Goal: Task Accomplishment & Management: Use online tool/utility

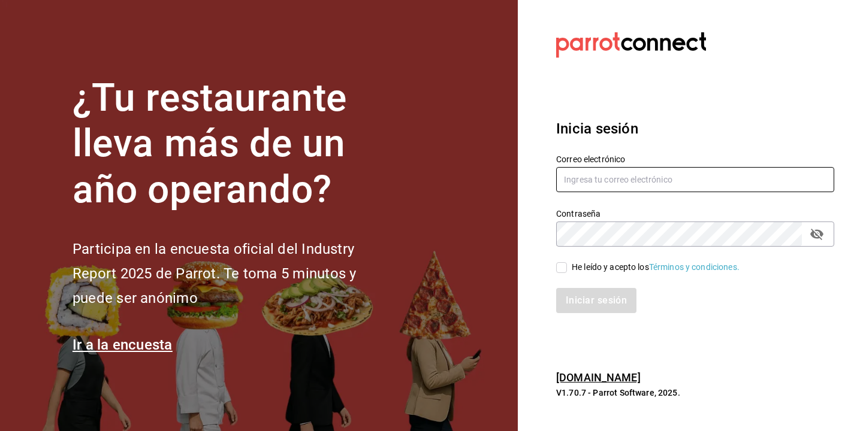
click at [599, 168] on input "text" at bounding box center [695, 179] width 278 height 25
type input "[EMAIL_ADDRESS][DOMAIN_NAME]"
click at [565, 268] on input "He leído y acepto los Términos y condiciones." at bounding box center [561, 267] width 11 height 11
checkbox input "true"
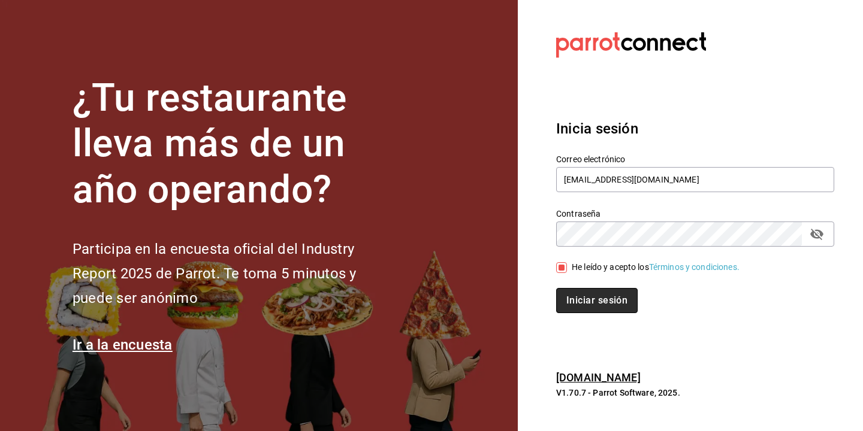
click at [593, 301] on button "Iniciar sesión" at bounding box center [596, 300] width 81 height 25
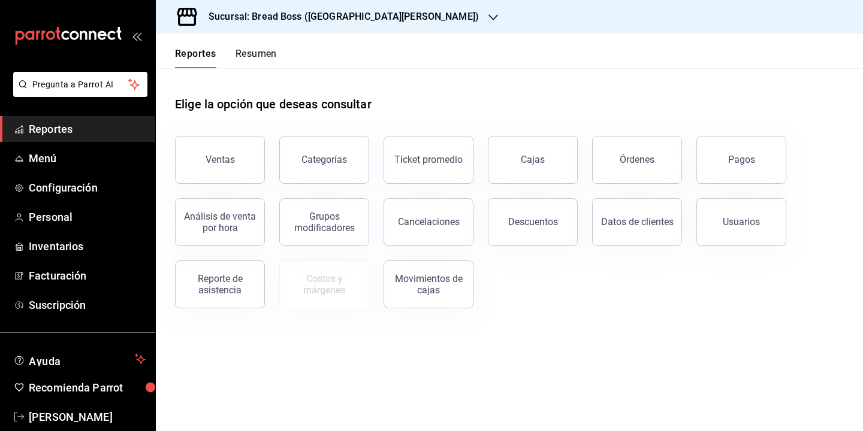
click at [322, 16] on h3 "Sucursal: Bread Boss ([GEOGRAPHIC_DATA][PERSON_NAME])" at bounding box center [339, 17] width 280 height 14
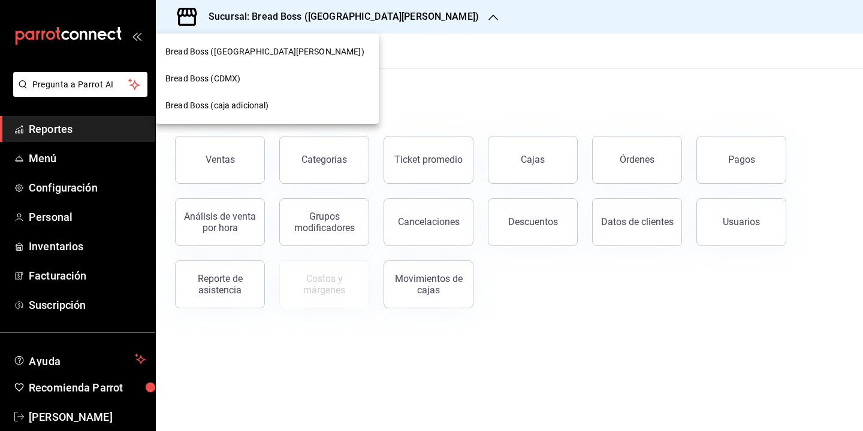
click at [293, 75] on div "Bread Boss (CDMX)" at bounding box center [267, 79] width 204 height 13
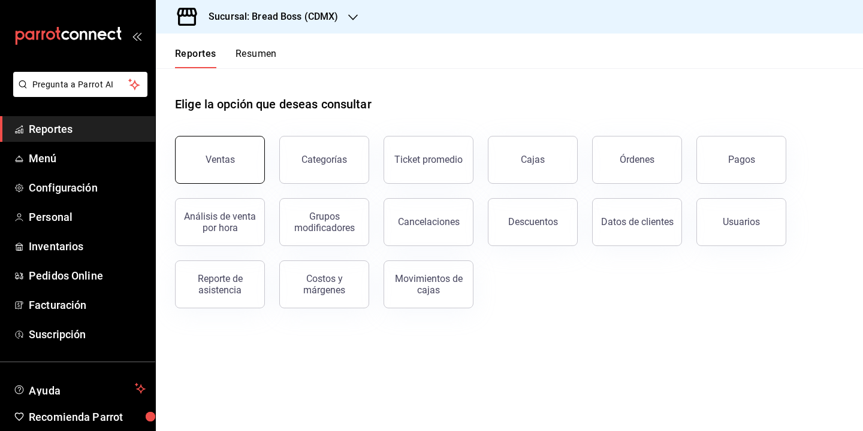
click at [221, 162] on div "Ventas" at bounding box center [220, 159] width 29 height 11
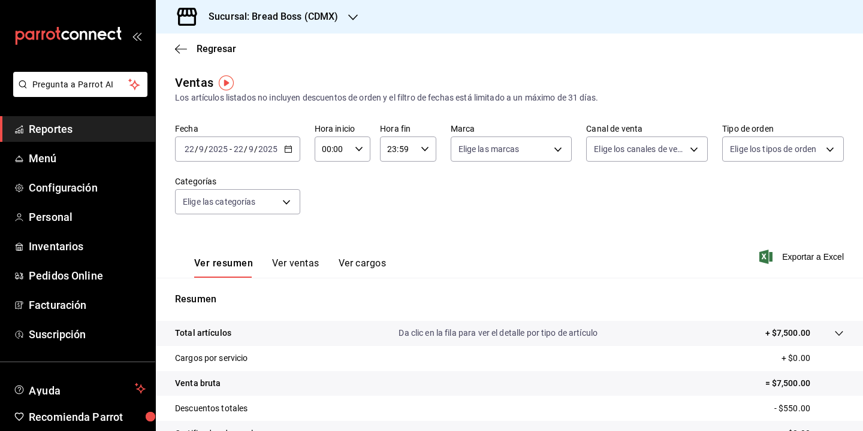
click at [297, 150] on div "[DATE] [DATE] - [DATE] [DATE]" at bounding box center [237, 149] width 125 height 25
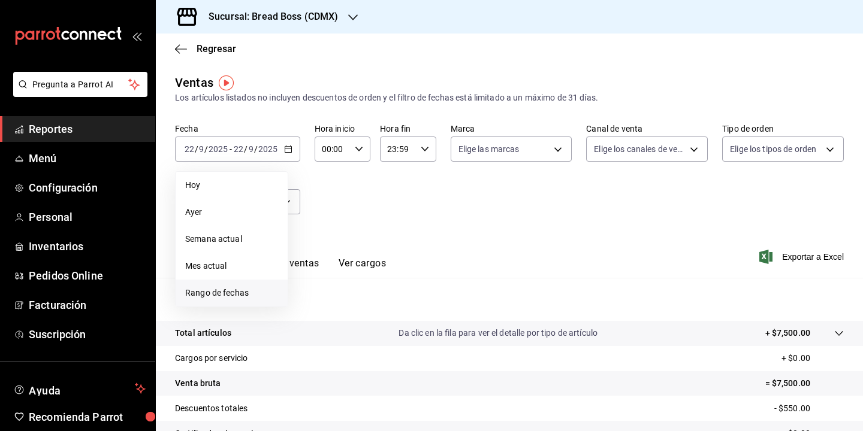
click at [261, 288] on span "Rango de fechas" at bounding box center [231, 293] width 93 height 13
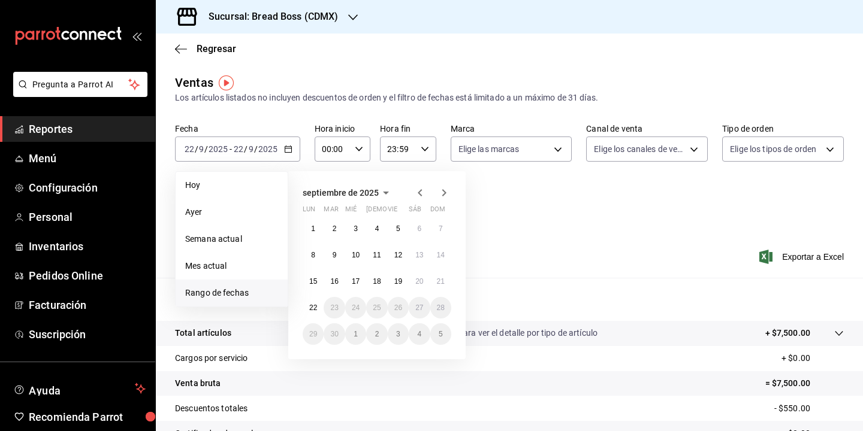
click at [416, 198] on icon "button" at bounding box center [420, 193] width 14 height 14
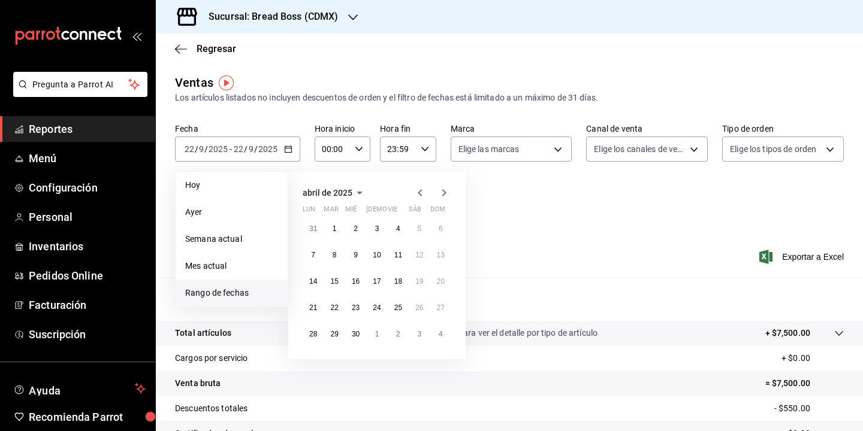
click at [416, 198] on icon "button" at bounding box center [420, 193] width 14 height 14
click at [360, 229] on button "1" at bounding box center [355, 229] width 21 height 22
click at [444, 191] on icon "button" at bounding box center [444, 193] width 14 height 14
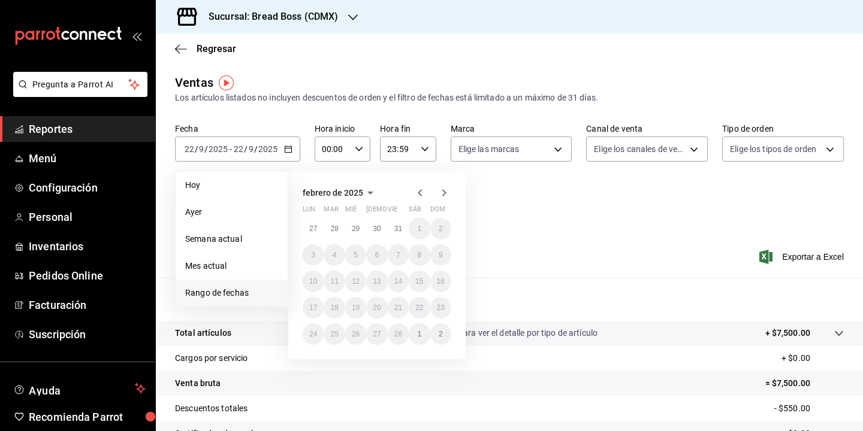
click at [444, 191] on icon "button" at bounding box center [444, 193] width 14 height 14
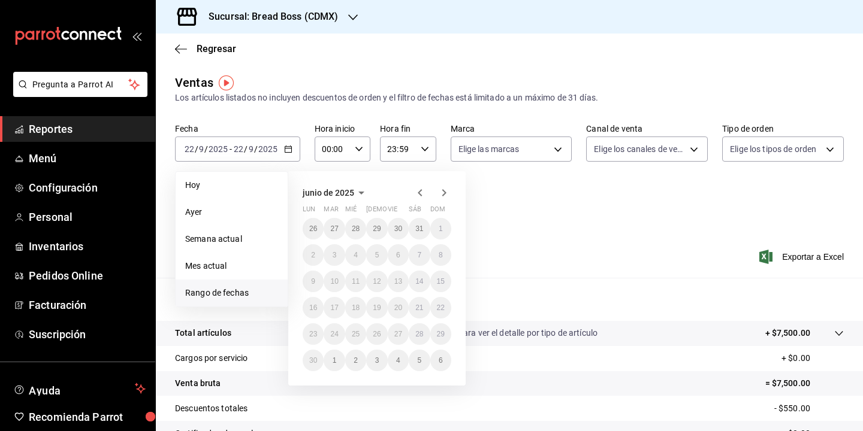
click at [444, 191] on icon "button" at bounding box center [444, 193] width 14 height 14
click at [418, 193] on icon "button" at bounding box center [420, 192] width 4 height 7
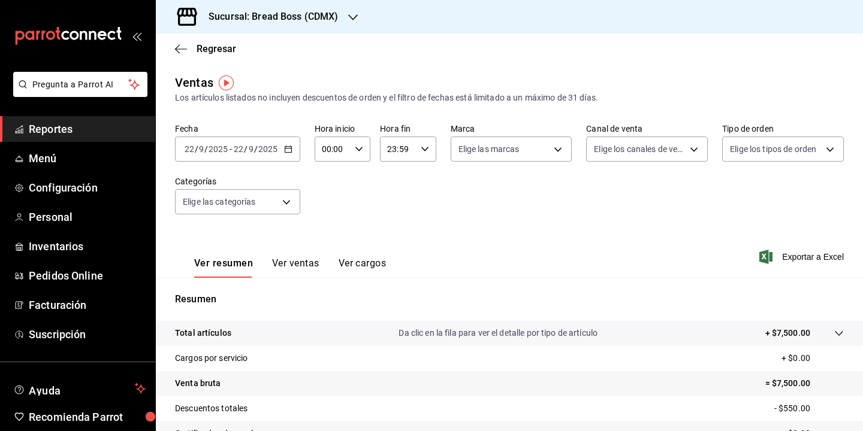
click at [516, 168] on div "Fecha 2025-09-22 22 / 9 / 2025 - 2025-09-22 22 / 9 / 2025 Hora inicio 00:00 Hor…" at bounding box center [509, 175] width 669 height 105
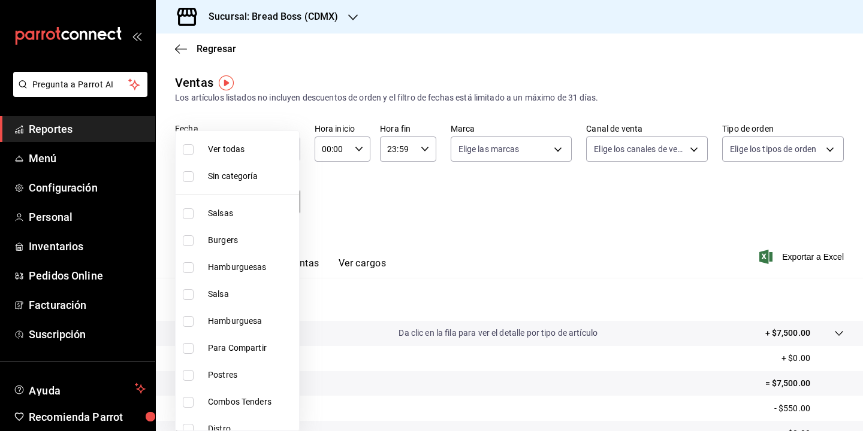
click at [276, 200] on body "Pregunta a Parrot AI Reportes Menú Configuración Personal Inventarios Pedidos O…" at bounding box center [431, 215] width 863 height 431
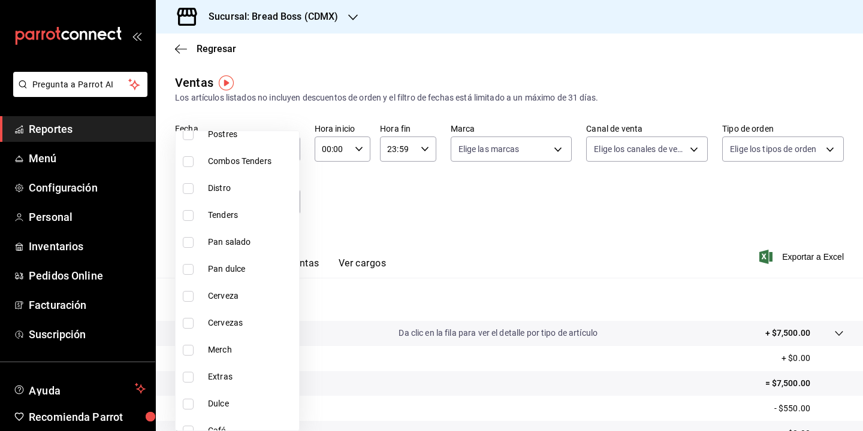
scroll to position [336, 0]
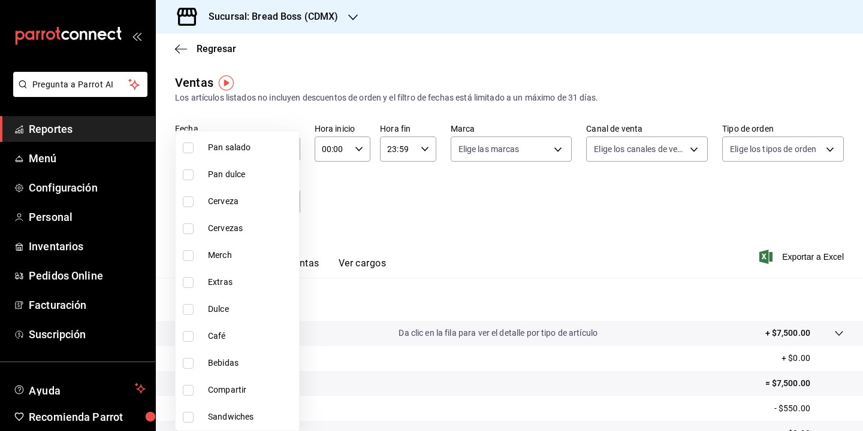
click at [242, 332] on span "Café" at bounding box center [251, 336] width 86 height 13
type input "fa790020-ae75-4eed-bc1d-4f5b10b31696"
checkbox input "true"
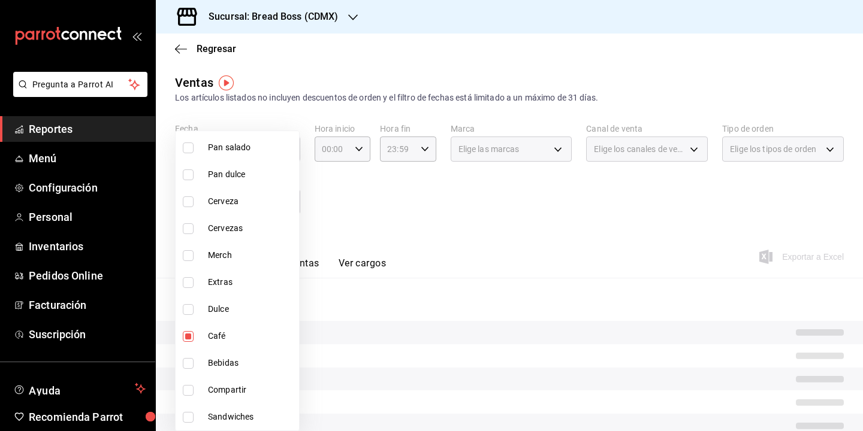
click at [455, 223] on div at bounding box center [431, 215] width 863 height 431
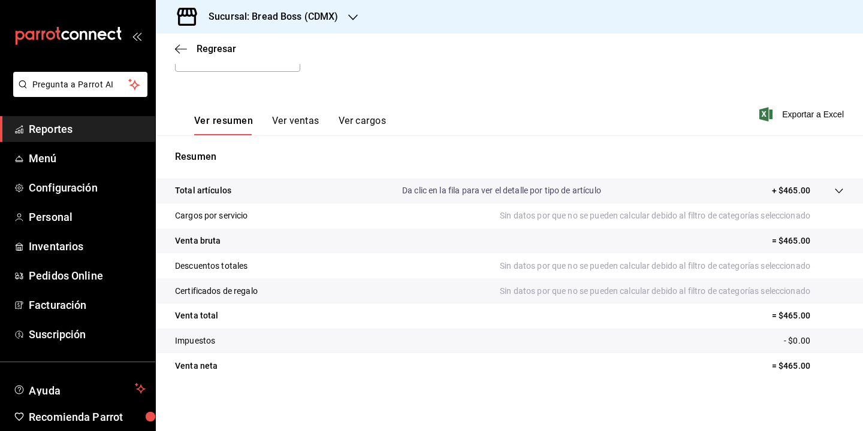
click at [307, 122] on button "Ver ventas" at bounding box center [295, 125] width 47 height 20
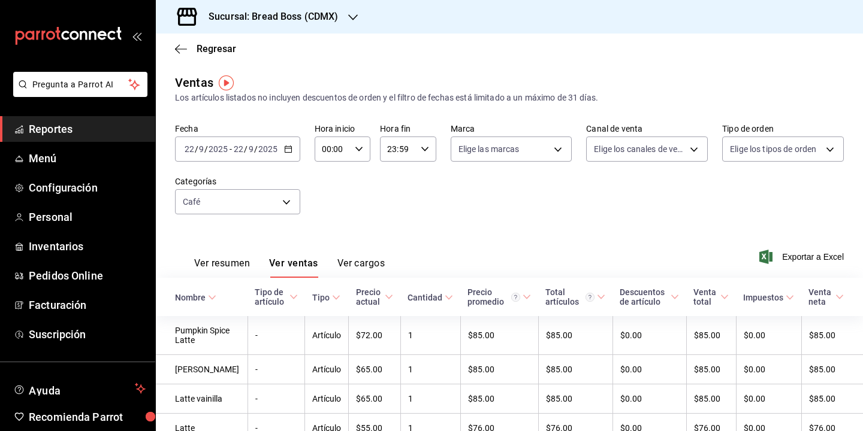
click at [277, 155] on div "2025-09-22 22 / 9 / 2025 - 2025-09-22 22 / 9 / 2025" at bounding box center [237, 149] width 125 height 25
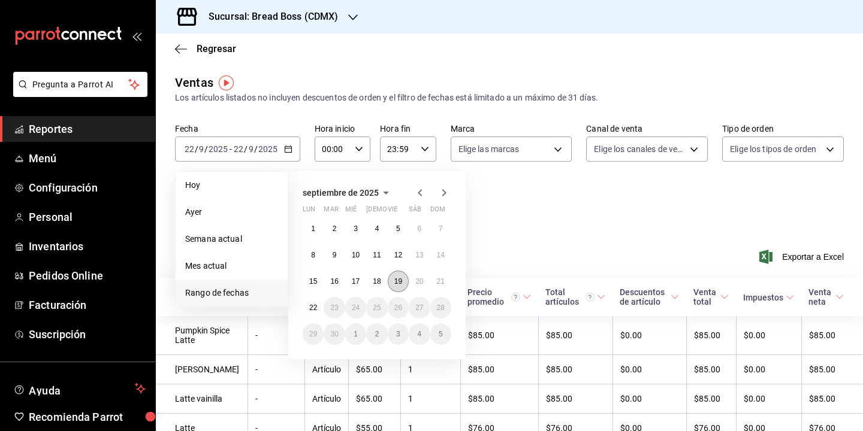
click at [404, 274] on button "19" at bounding box center [398, 282] width 21 height 22
click at [401, 275] on button "19" at bounding box center [398, 282] width 21 height 22
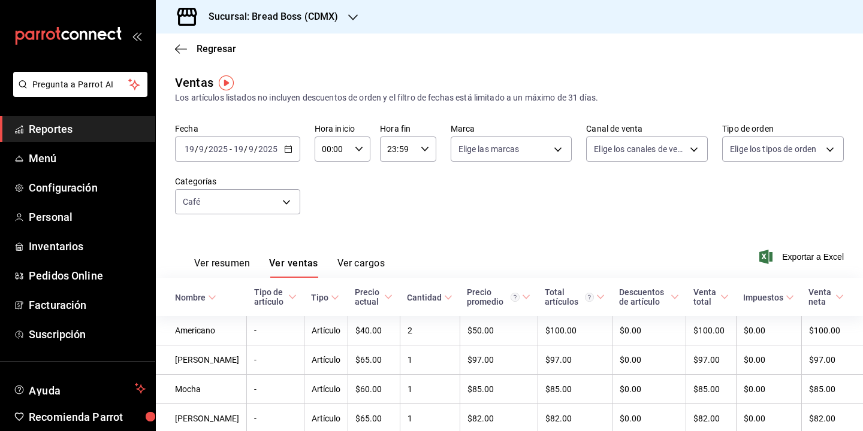
click at [290, 154] on div "2025-09-19 19 / 9 / 2025 - 2025-09-19 19 / 9 / 2025" at bounding box center [237, 149] width 125 height 25
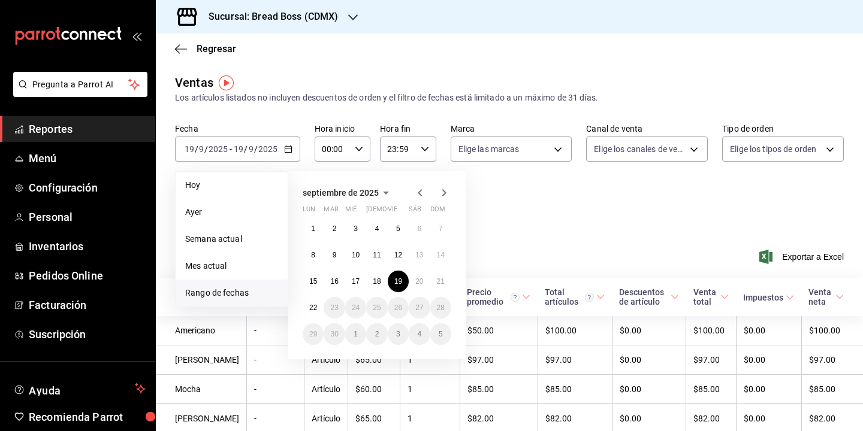
click at [421, 191] on icon "button" at bounding box center [420, 192] width 4 height 7
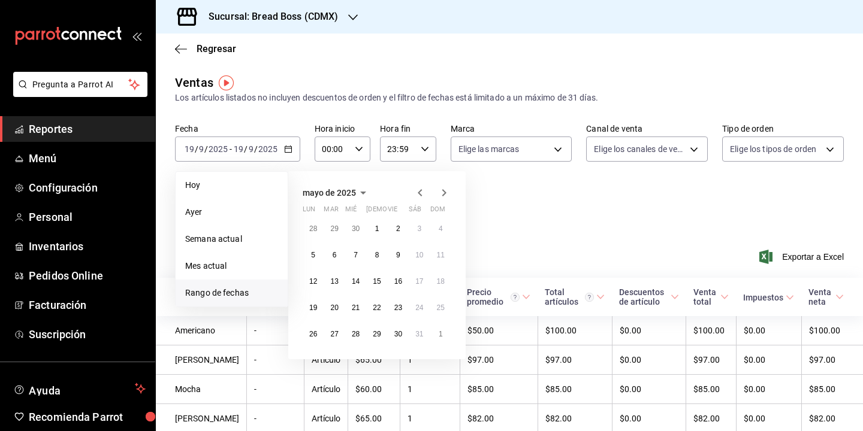
click at [421, 191] on icon "button" at bounding box center [420, 192] width 4 height 7
click at [360, 231] on button "1" at bounding box center [355, 229] width 21 height 22
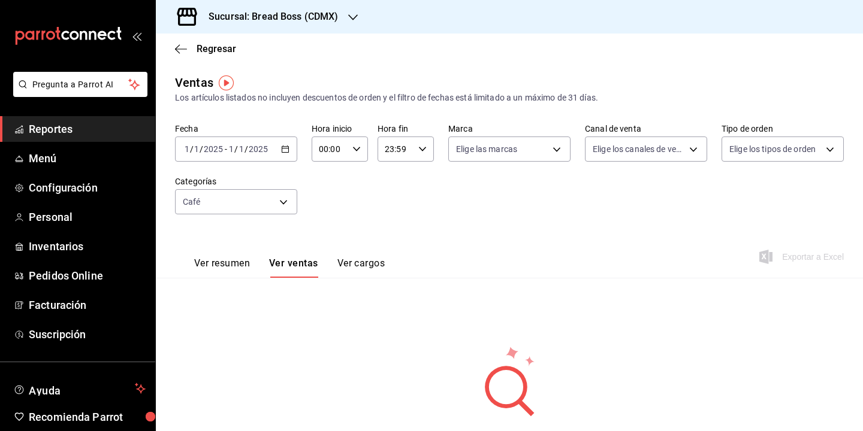
click at [290, 154] on div "2025-01-01 1 / 1 / 2025 - 2025-01-01 1 / 1 / 2025" at bounding box center [236, 149] width 122 height 25
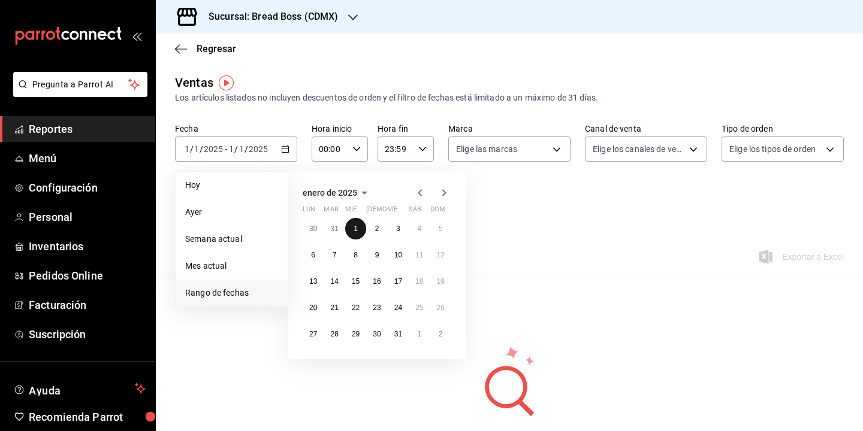
click at [360, 228] on button "1" at bounding box center [355, 229] width 21 height 22
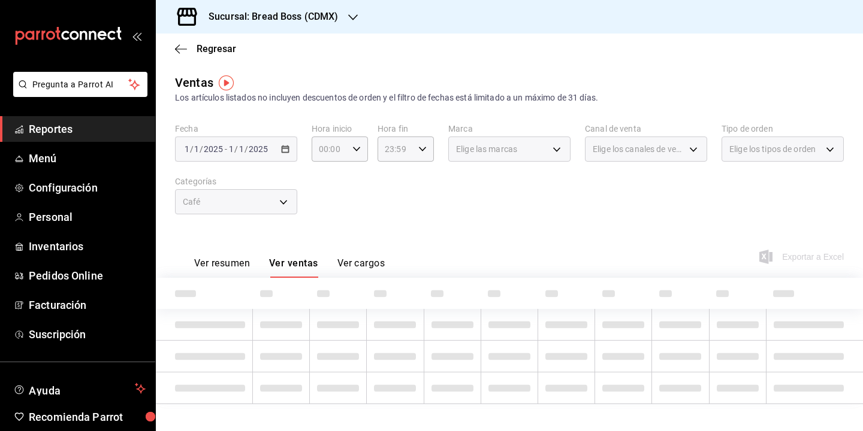
click at [360, 229] on div "Ver resumen Ver ventas Ver cargos Exportar a Excel" at bounding box center [509, 253] width 707 height 49
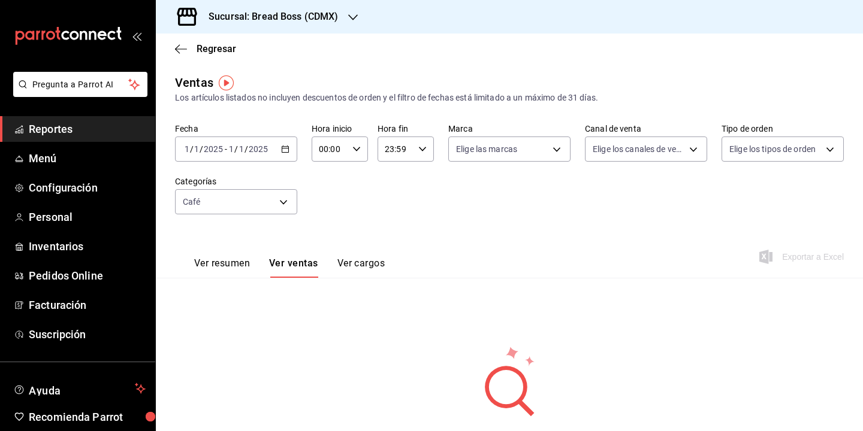
click at [288, 153] on div "2025-01-01 1 / 1 / 2025 - 2025-01-01 1 / 1 / 2025" at bounding box center [236, 149] width 122 height 25
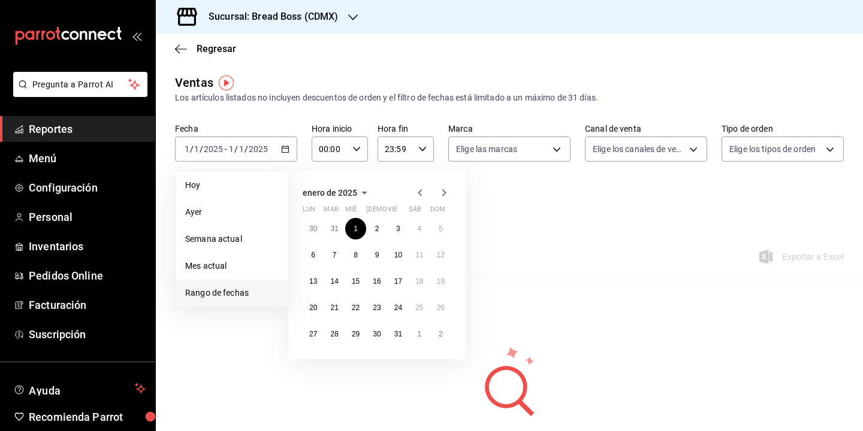
click at [443, 193] on icon "button" at bounding box center [444, 193] width 14 height 14
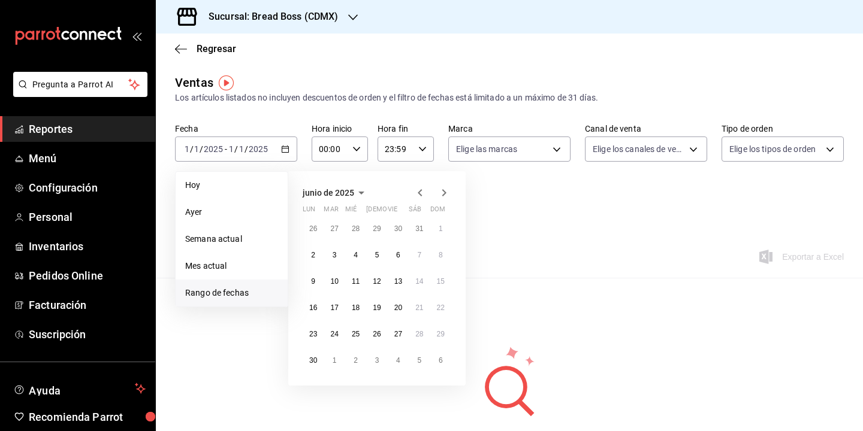
click at [443, 193] on icon "button" at bounding box center [444, 193] width 14 height 14
click at [403, 280] on button "19" at bounding box center [398, 282] width 21 height 22
click at [549, 243] on div "Ver resumen Ver ventas Ver cargos Exportar a Excel" at bounding box center [509, 253] width 707 height 49
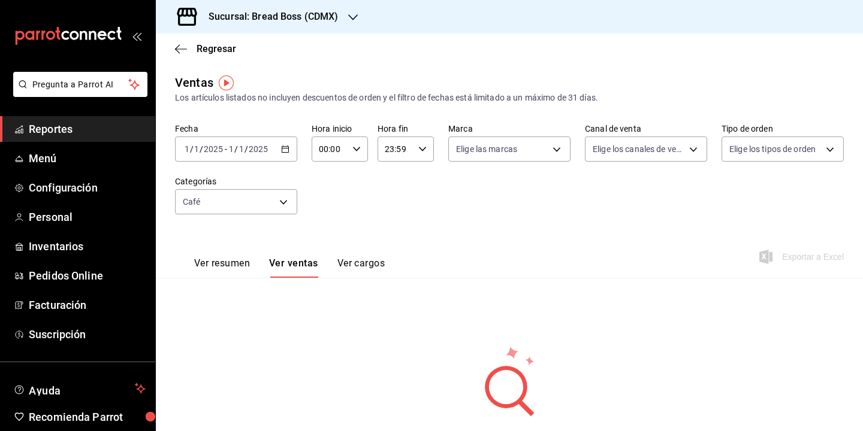
click at [226, 265] on button "Ver resumen" at bounding box center [222, 268] width 56 height 20
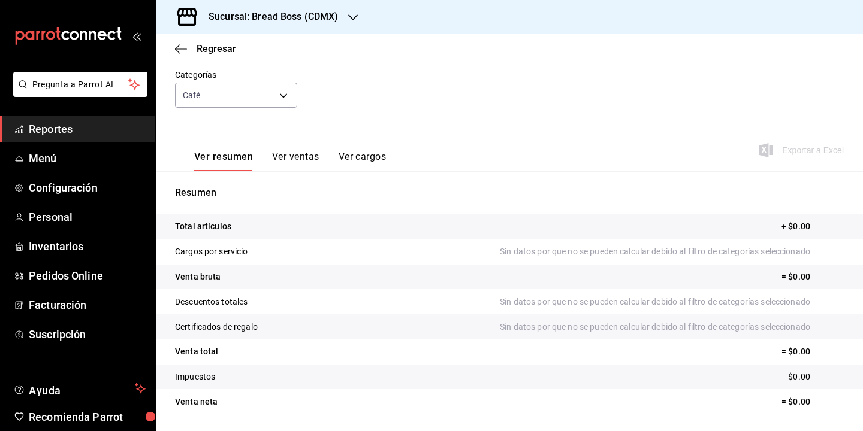
scroll to position [143, 0]
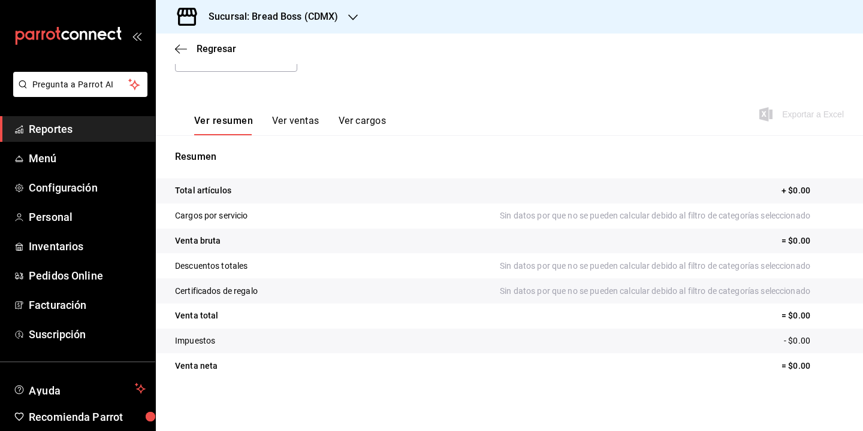
click at [293, 129] on button "Ver ventas" at bounding box center [295, 125] width 47 height 20
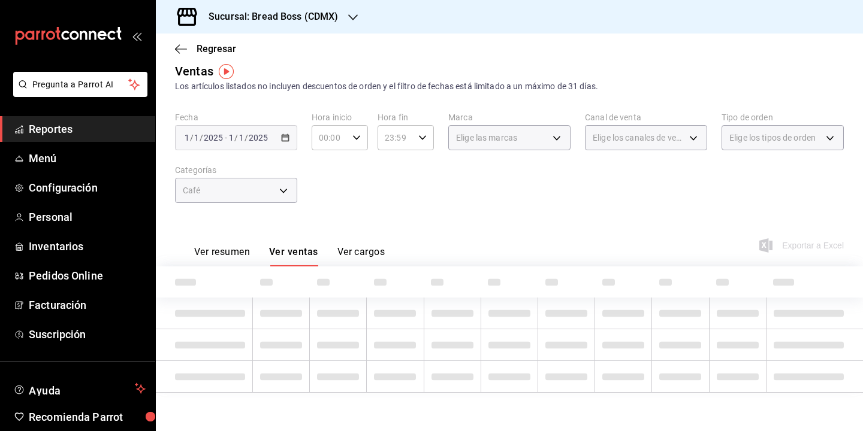
scroll to position [67, 0]
